Goal: Task Accomplishment & Management: Use online tool/utility

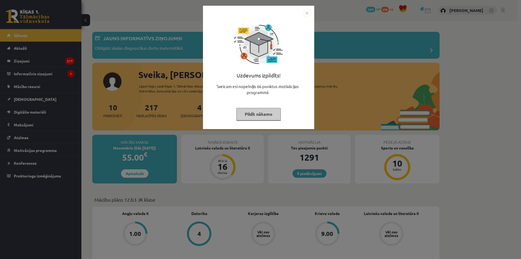
click at [259, 113] on button "Pildīt nākamo" at bounding box center [259, 114] width 45 height 12
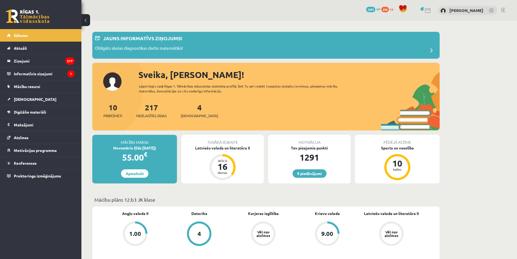
click at [371, 8] on span "1291" at bounding box center [370, 9] width 9 height 5
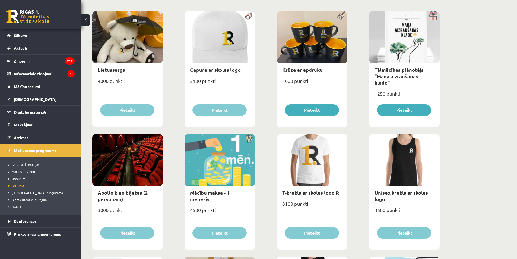
scroll to position [81, 0]
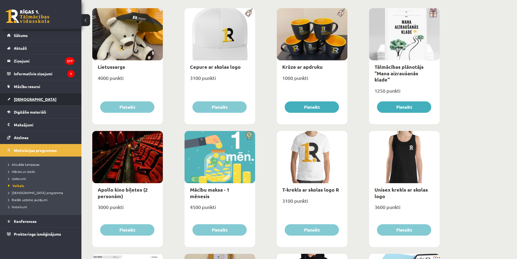
click at [24, 98] on span "[DEMOGRAPHIC_DATA]" at bounding box center [35, 99] width 43 height 5
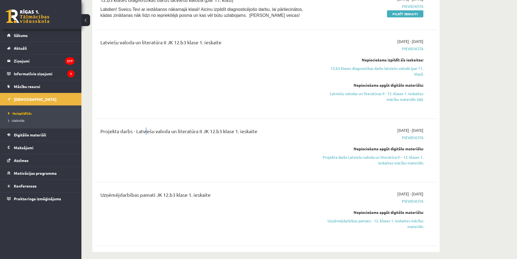
click at [146, 146] on div "Projekta darbs - Latviešu valoda un literatūra II JK 12.b3 klase 1. ieskaite" at bounding box center [206, 150] width 221 height 46
